Goal: Navigation & Orientation: Find specific page/section

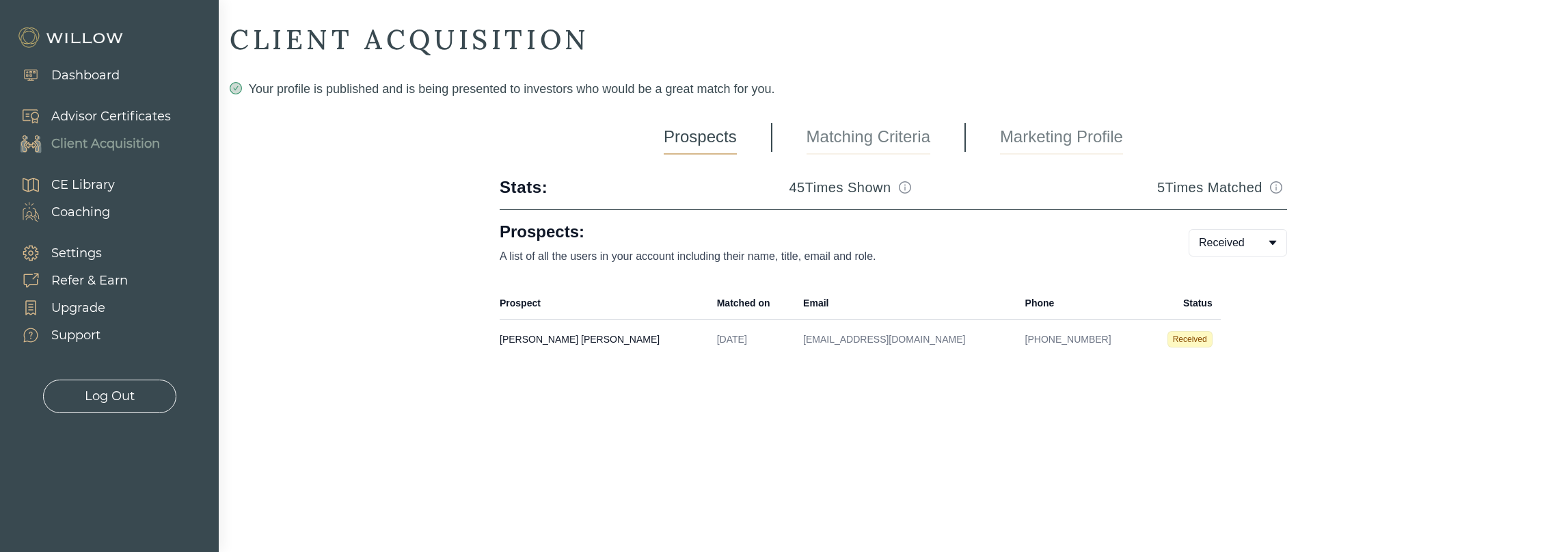
click at [1263, 233] on body "Dashboard Advisor Certificates Client Acquisition CE Library Coaching Settings …" at bounding box center [784, 276] width 1568 height 552
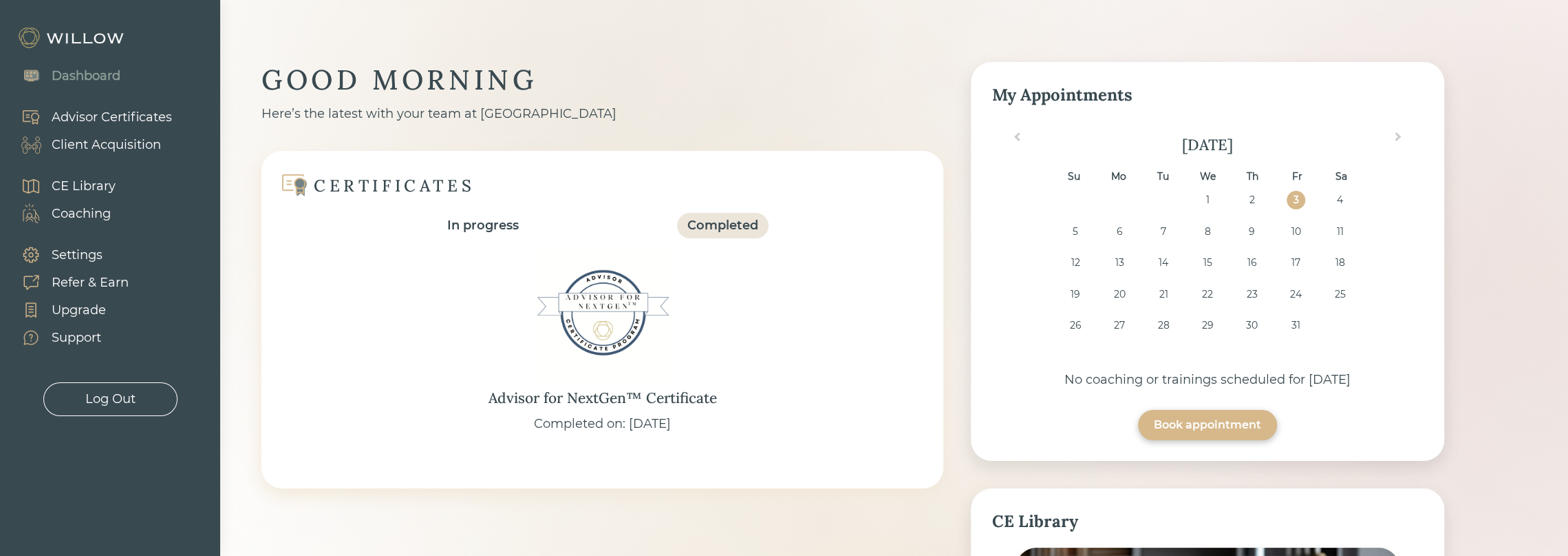
click at [99, 188] on div "CE Library" at bounding box center [83, 186] width 64 height 18
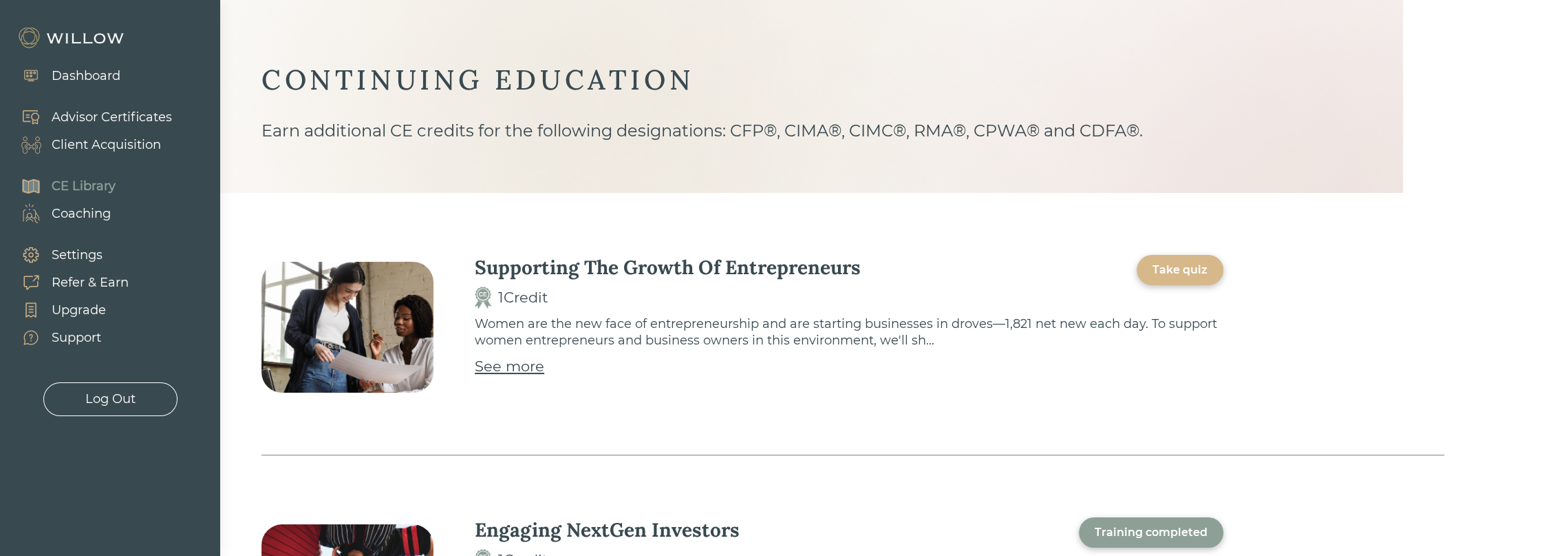
click at [119, 146] on div "Client Acquisition" at bounding box center [106, 145] width 109 height 18
